Goal: Transaction & Acquisition: Purchase product/service

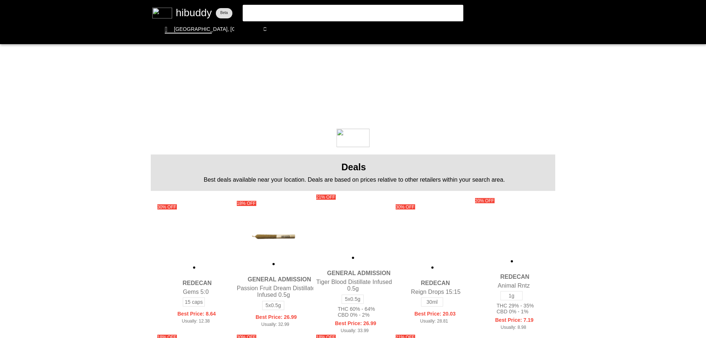
click at [325, 13] on flt-glass-pane at bounding box center [353, 169] width 706 height 338
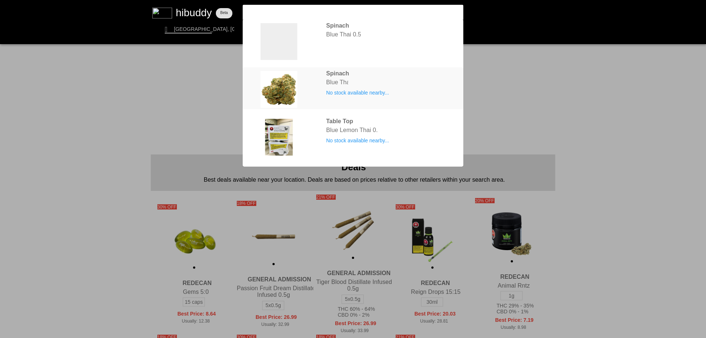
type input "blue thai"
click at [341, 76] on flt-glass-pane at bounding box center [353, 169] width 706 height 338
